Goal: Task Accomplishment & Management: Use online tool/utility

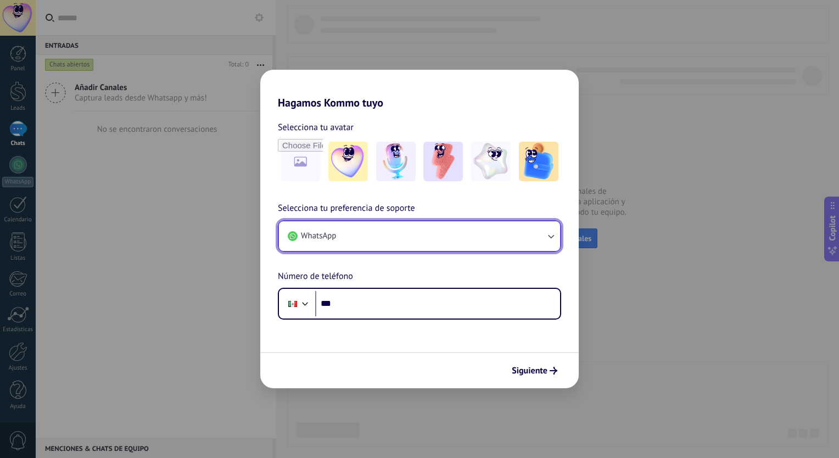
click at [391, 238] on button "WhatsApp" at bounding box center [419, 236] width 281 height 30
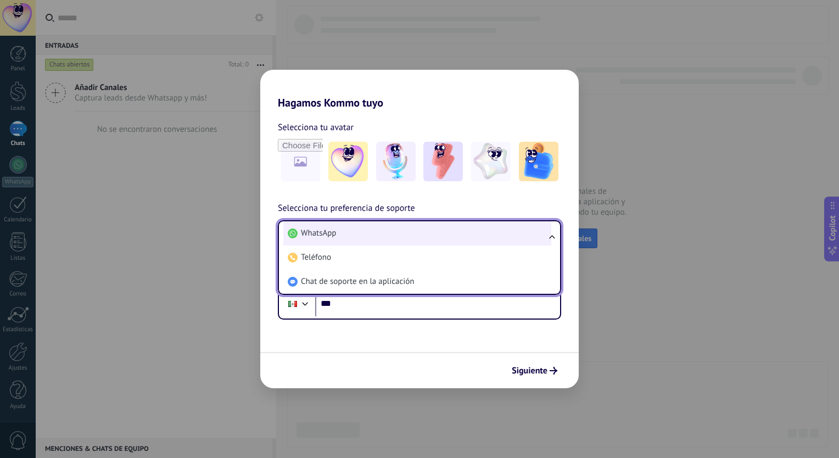
click at [391, 238] on li "WhatsApp" at bounding box center [417, 233] width 268 height 24
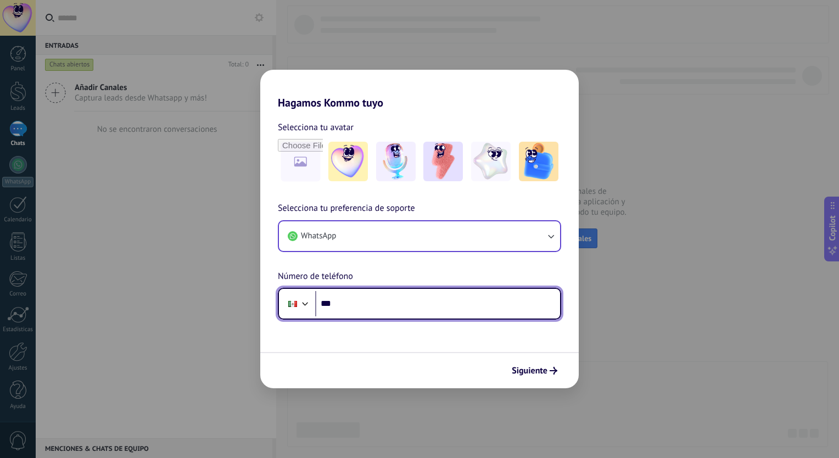
click at [368, 310] on input "***" at bounding box center [437, 303] width 245 height 25
type input "**********"
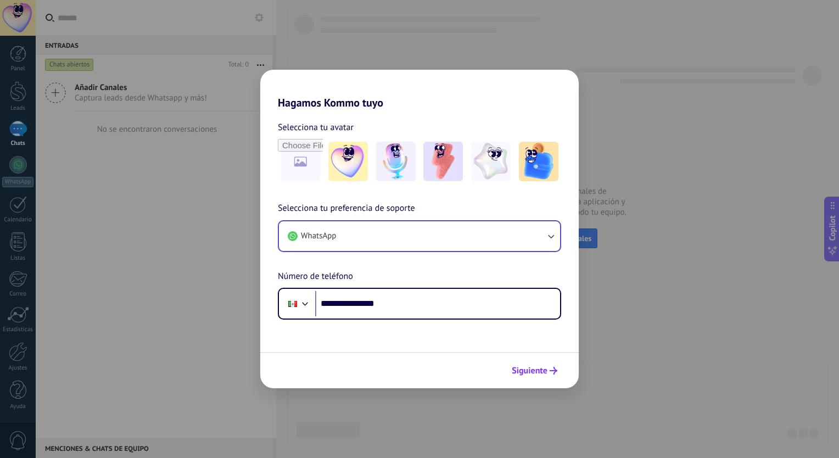
click at [546, 369] on span "Siguiente" at bounding box center [530, 371] width 36 height 8
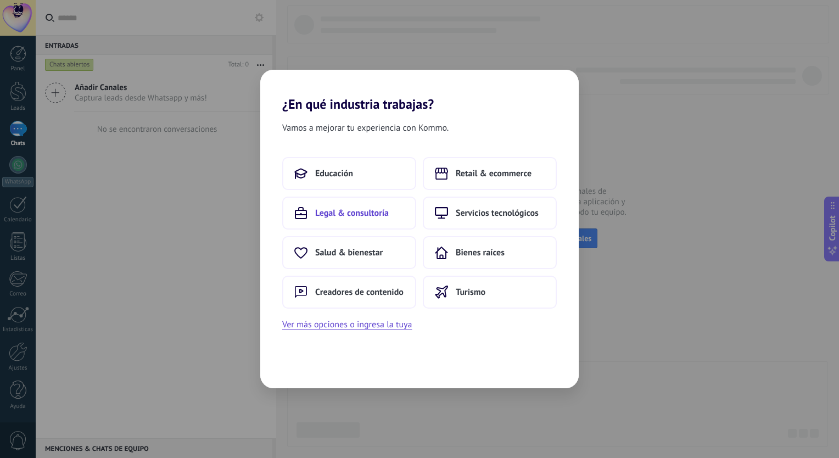
click at [402, 210] on button "Legal & consultoría" at bounding box center [349, 213] width 134 height 33
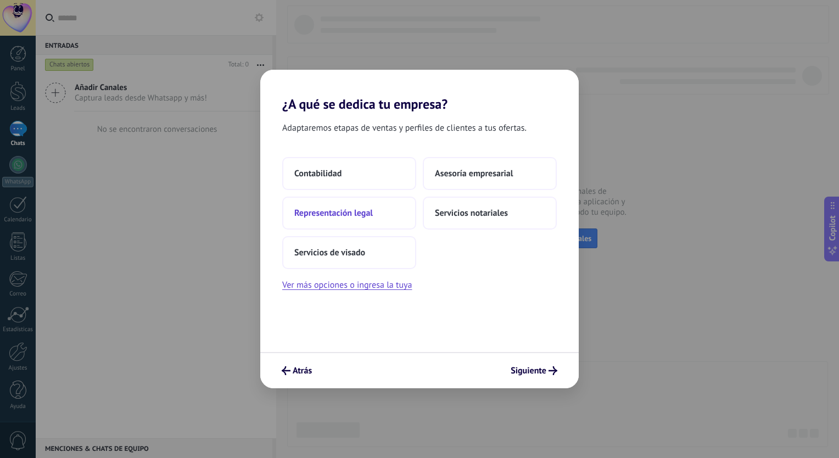
click at [361, 216] on span "Representación legal" at bounding box center [333, 213] width 79 height 11
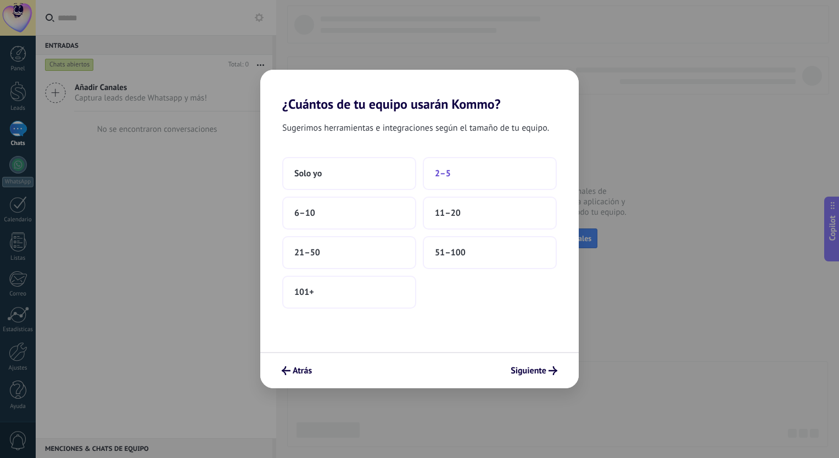
click at [459, 175] on button "2–5" at bounding box center [490, 173] width 134 height 33
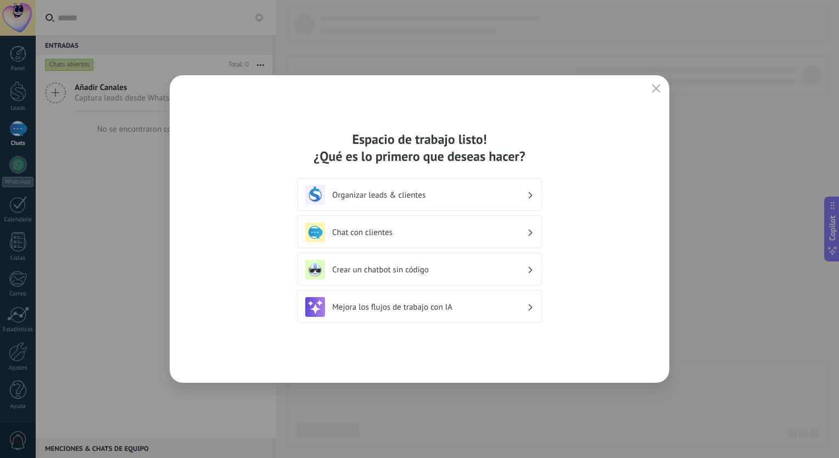
click at [523, 310] on h3 "Mejora los flujos de trabajo con IA" at bounding box center [429, 307] width 195 height 10
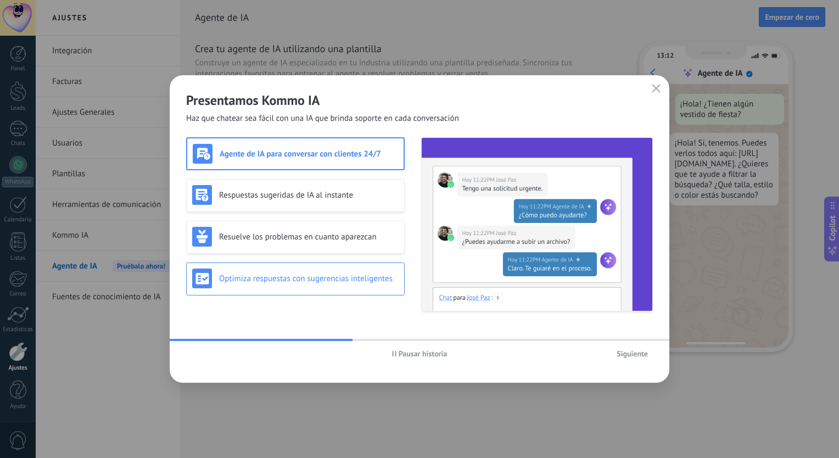
click at [325, 281] on h3 "Optimiza respuestas con sugerencias inteligentes" at bounding box center [309, 279] width 180 height 10
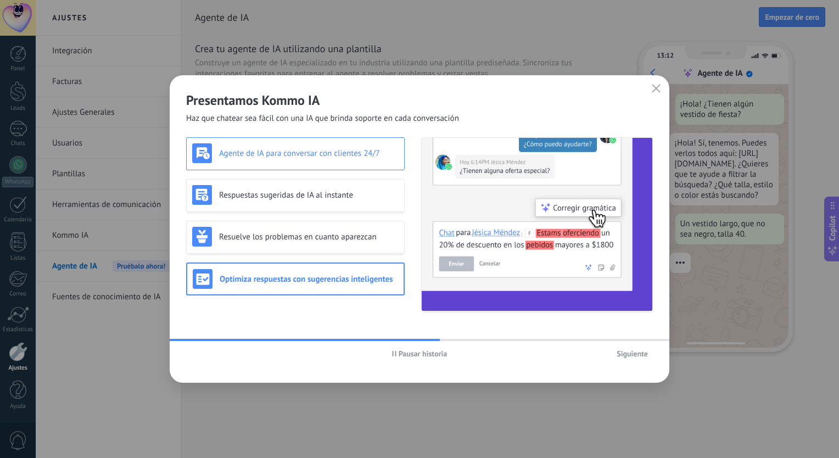
click at [338, 150] on h3 "Agente de IA para conversar con clientes 24/7" at bounding box center [309, 153] width 180 height 10
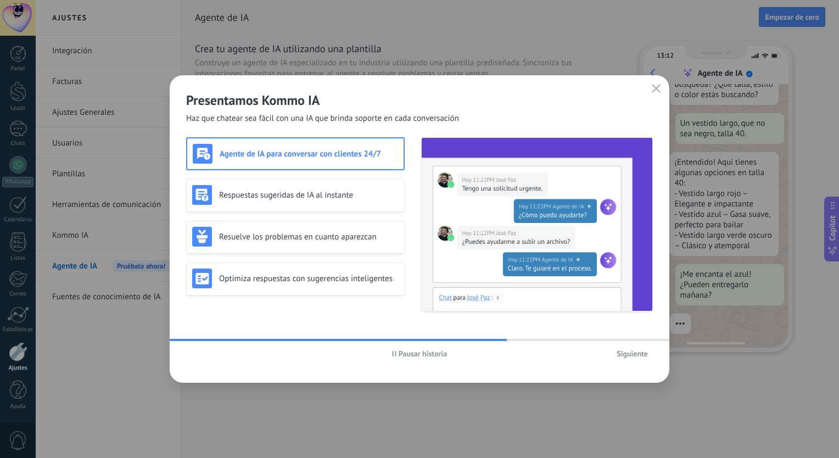
scroll to position [114, 0]
click at [631, 350] on span "Siguiente" at bounding box center [632, 354] width 31 height 8
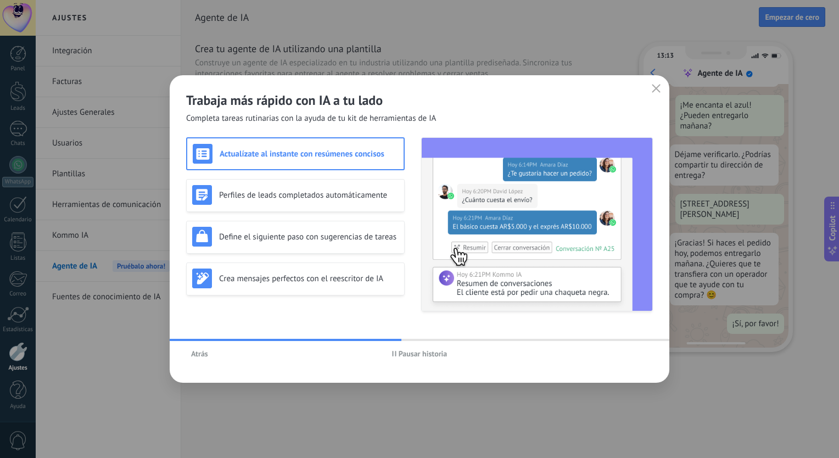
scroll to position [284, 0]
click at [375, 153] on h3 "Actualízate al instante con resúmenes concisos" at bounding box center [309, 154] width 179 height 10
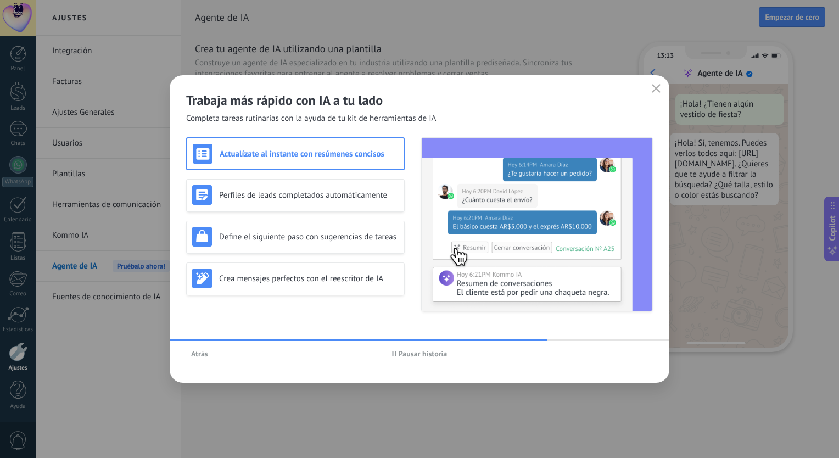
click at [535, 334] on div "Trabaja más rápido con IA a tu lado Completa tareas rutinarias con la ayuda de …" at bounding box center [420, 229] width 500 height 308
click at [480, 269] on img at bounding box center [537, 224] width 231 height 173
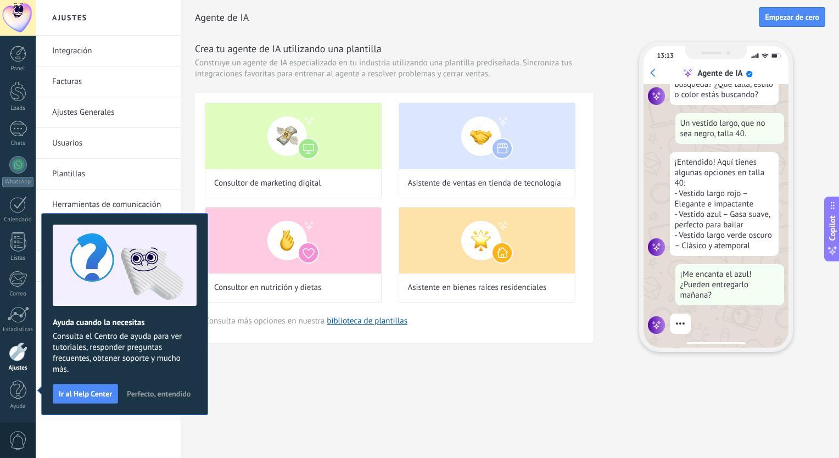
scroll to position [114, 0]
click at [170, 392] on span "Perfecto, entendido" at bounding box center [159, 394] width 64 height 8
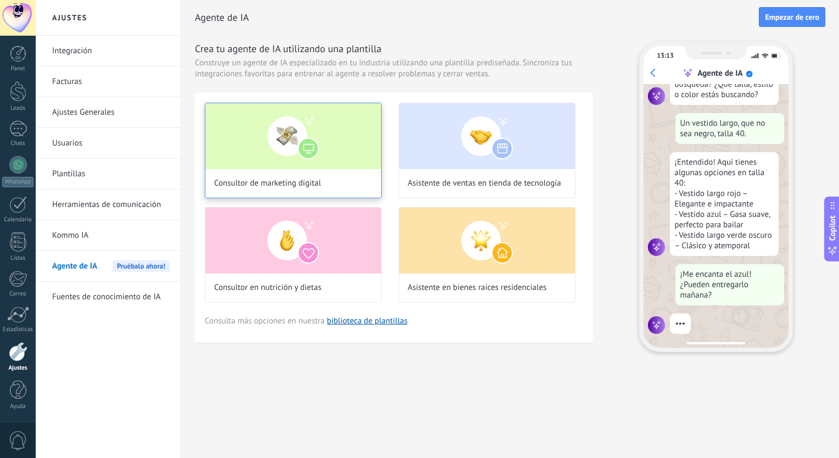
scroll to position [135, 0]
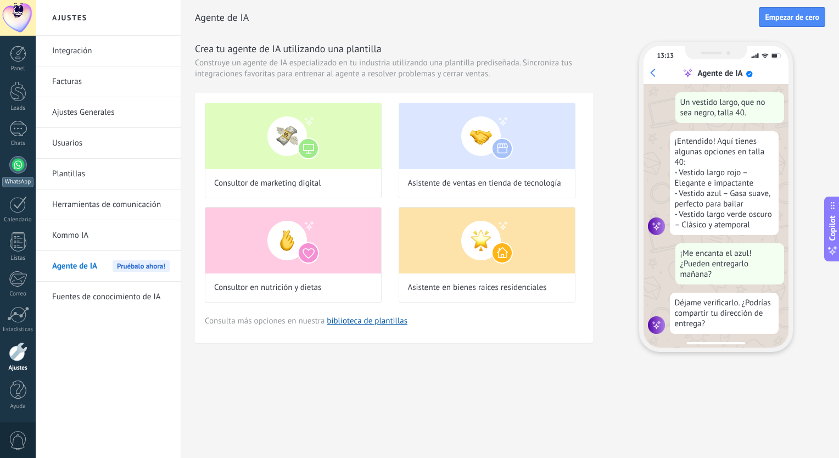
click at [14, 175] on link "WhatsApp" at bounding box center [18, 171] width 36 height 31
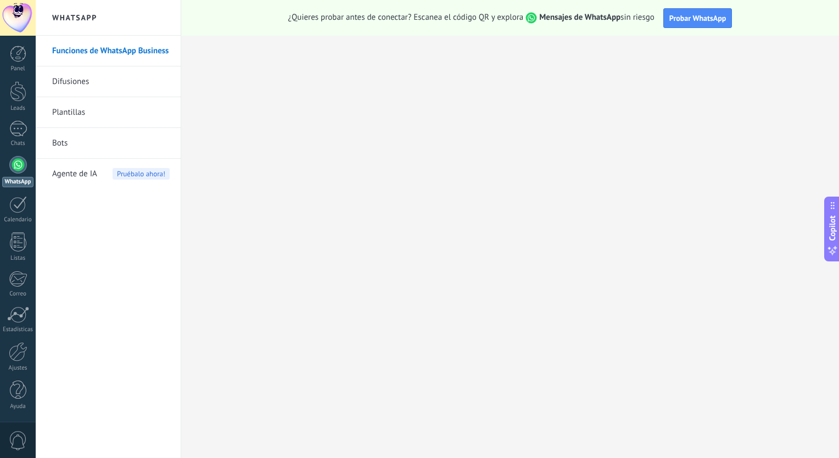
click at [125, 56] on link "Funciones de WhatsApp Business" at bounding box center [111, 51] width 118 height 31
click at [86, 175] on span "Agente de IA" at bounding box center [74, 174] width 45 height 31
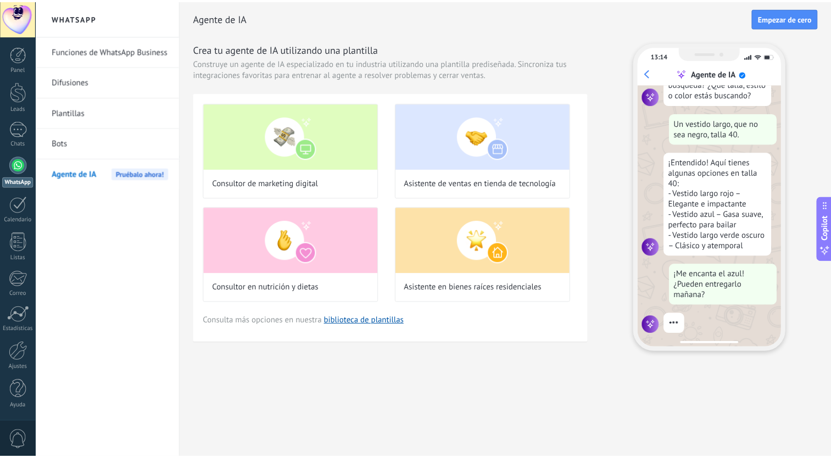
scroll to position [114, 0]
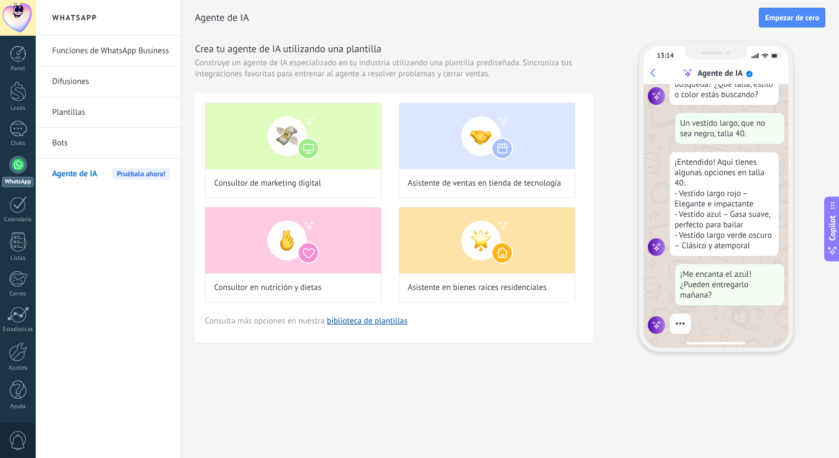
click at [119, 56] on link "Funciones de WhatsApp Business" at bounding box center [111, 51] width 118 height 31
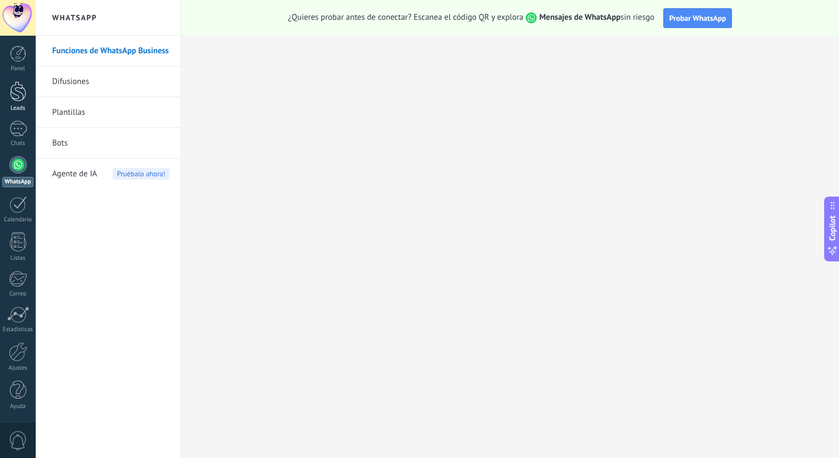
click at [23, 95] on div at bounding box center [18, 91] width 16 height 20
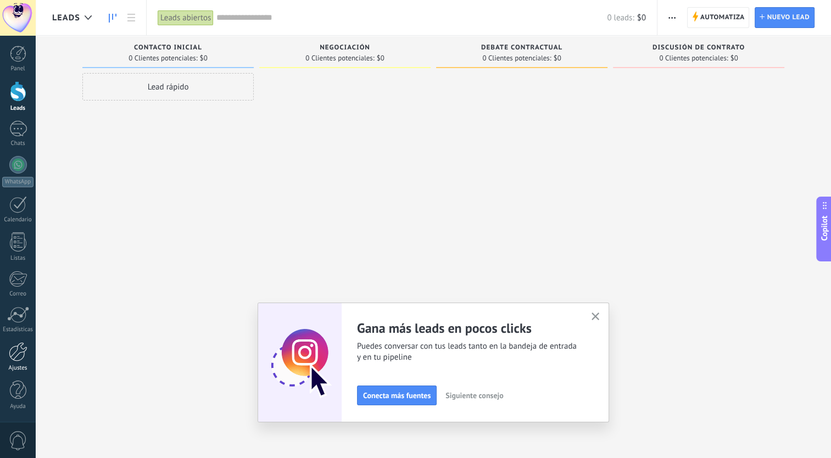
click at [24, 365] on div "Ajustes" at bounding box center [18, 368] width 32 height 7
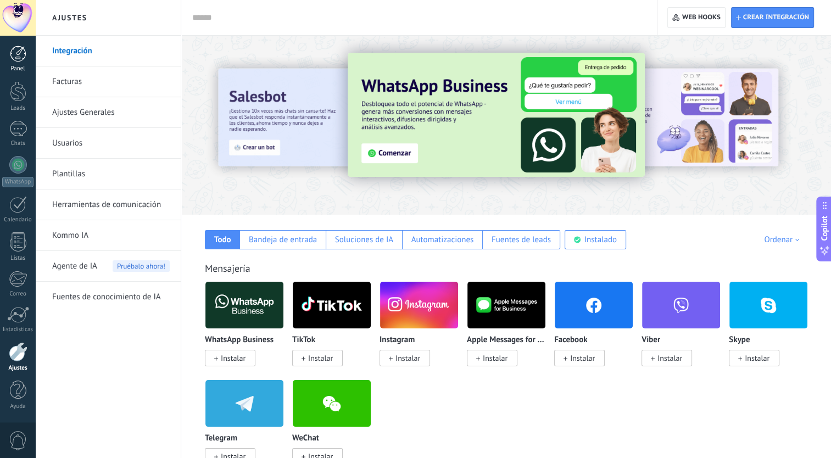
click at [19, 66] on div "Panel" at bounding box center [18, 68] width 32 height 7
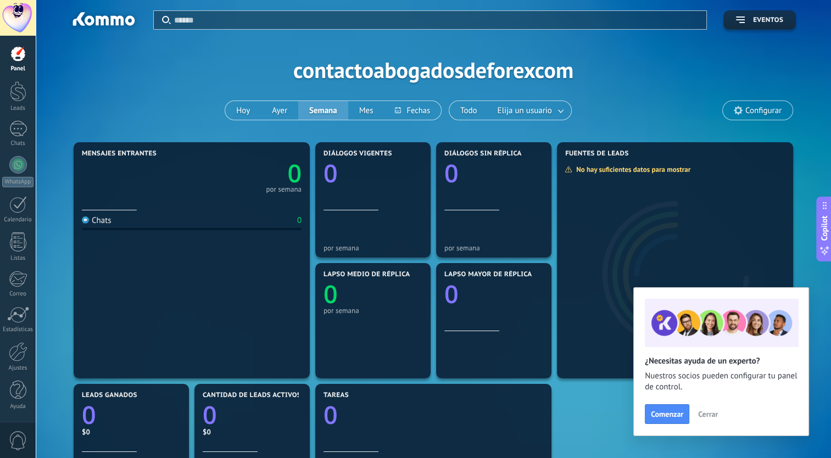
click at [19, 66] on div "Panel" at bounding box center [18, 68] width 32 height 7
